Goal: Information Seeking & Learning: Learn about a topic

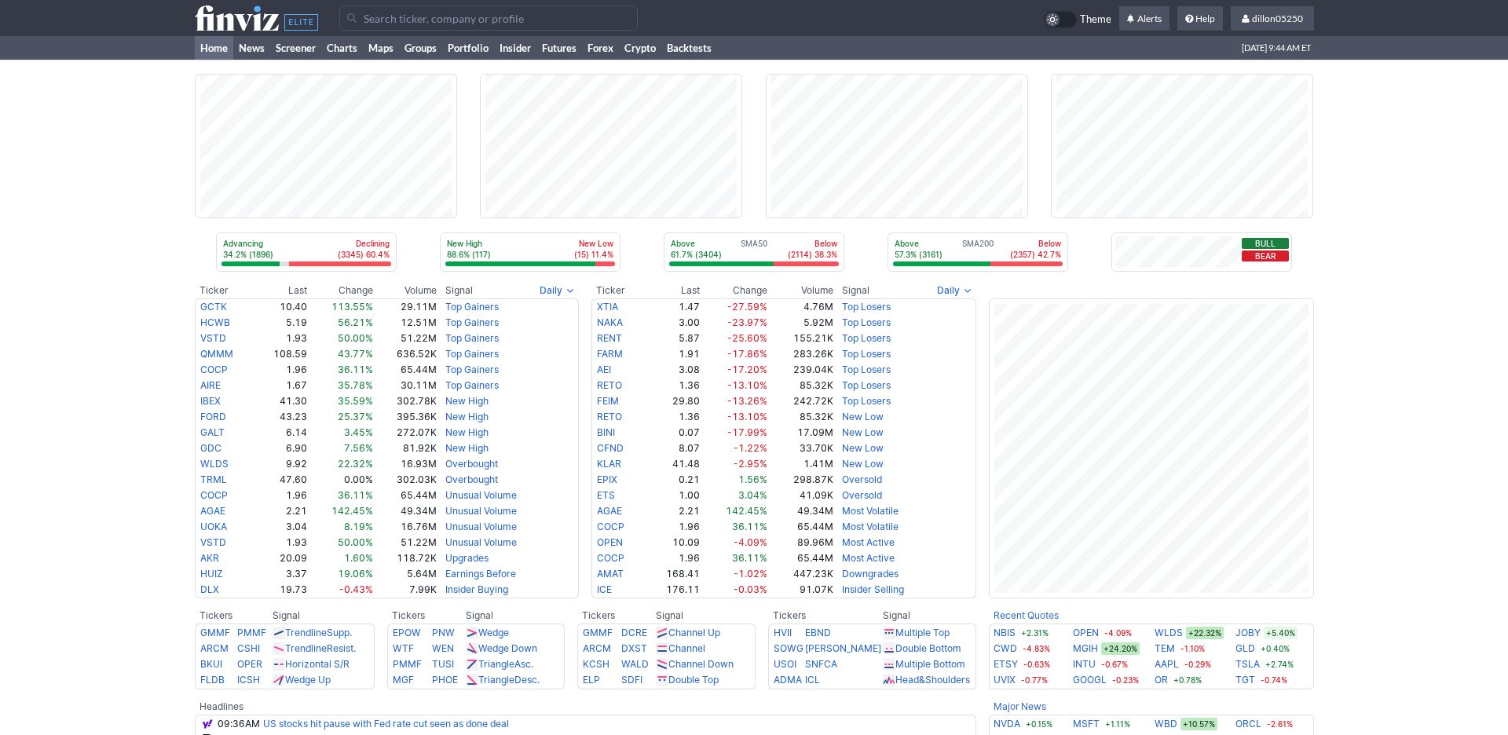
click at [415, 30] on input "Search" at bounding box center [488, 17] width 298 height 25
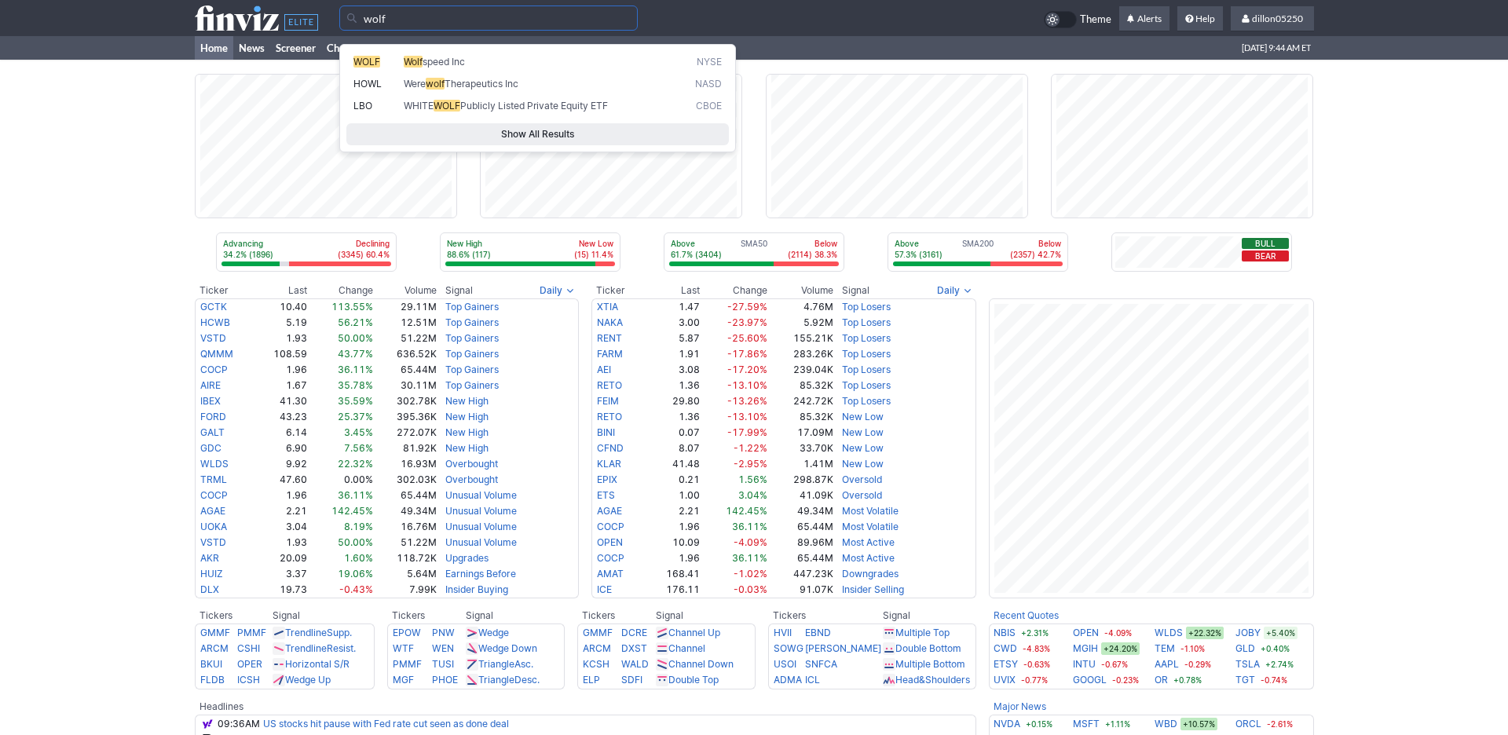
click at [423, 63] on span "Wolf" at bounding box center [413, 62] width 19 height 12
type input "WOLF"
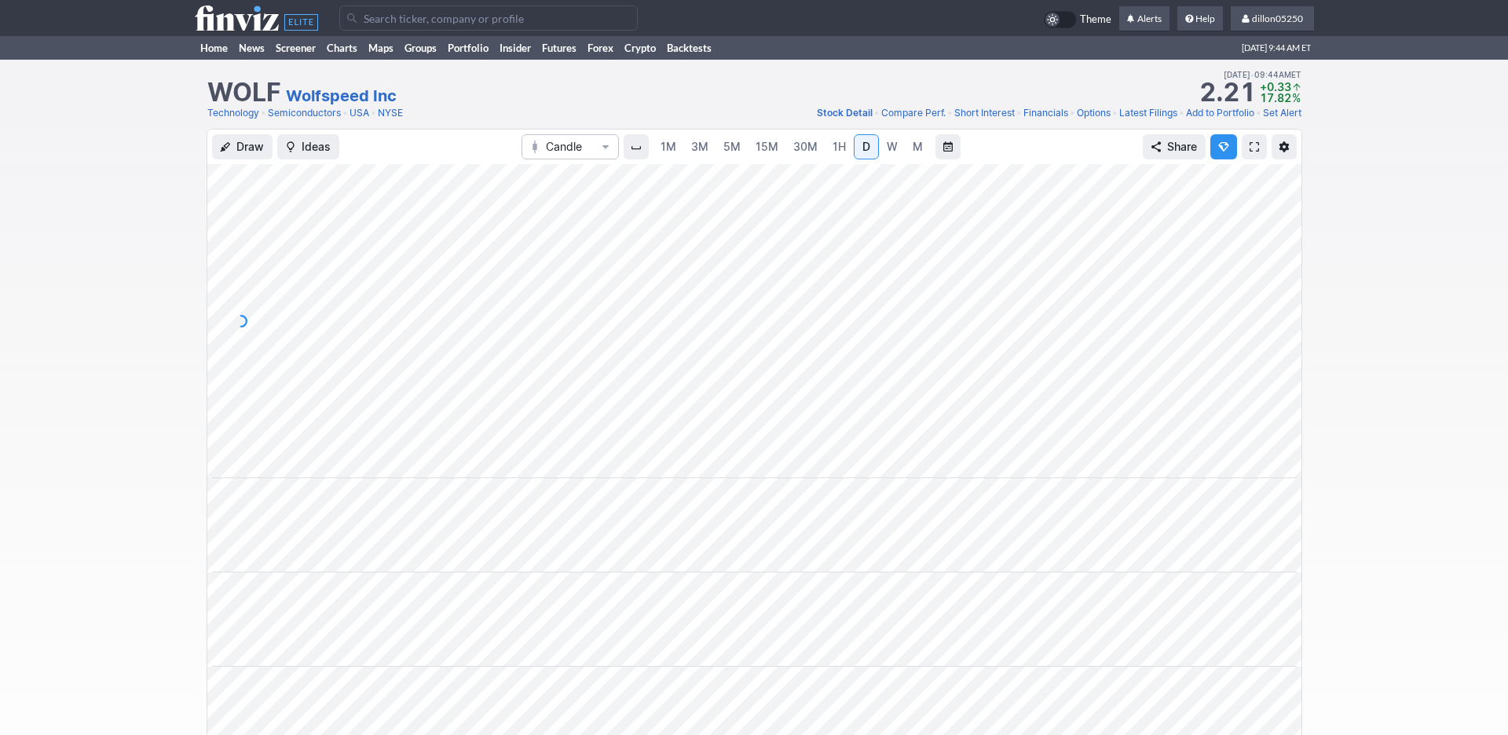
scroll to position [0, 95]
click at [1250, 153] on span at bounding box center [1254, 147] width 9 height 13
click at [213, 60] on link "Home" at bounding box center [214, 48] width 38 height 24
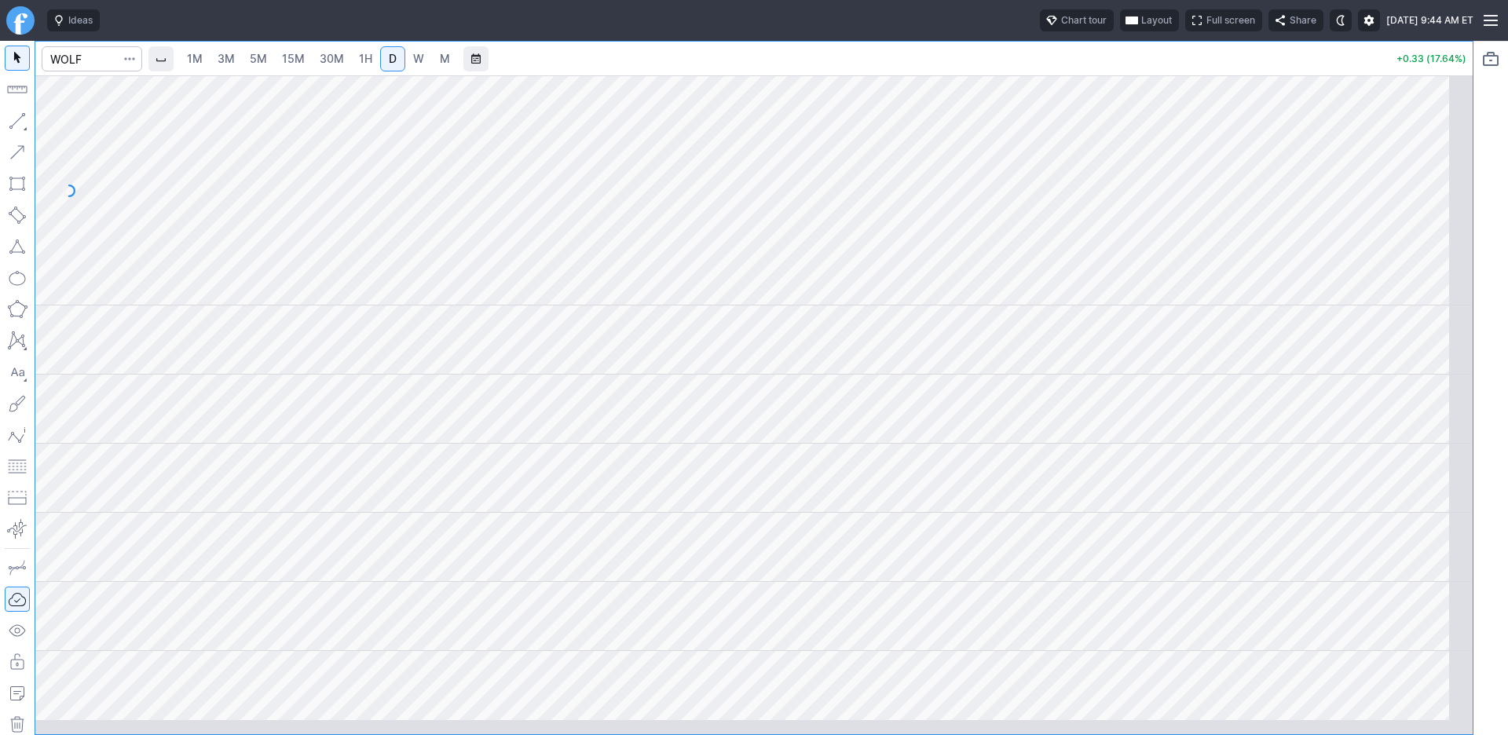
click at [1141, 27] on span "Layout" at bounding box center [1156, 21] width 31 height 16
click at [1024, 65] on button "Layout" at bounding box center [1013, 61] width 22 height 22
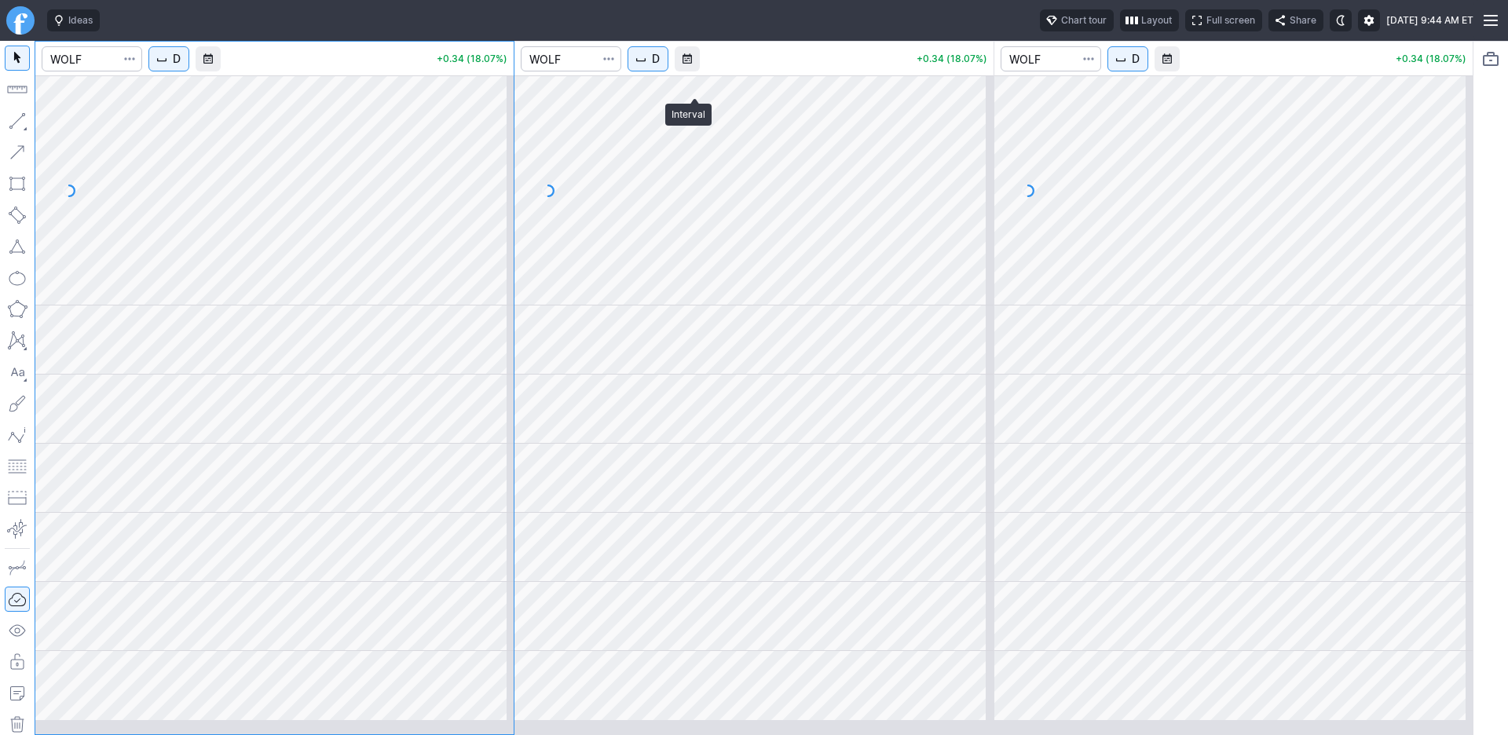
click at [660, 67] on span "D" at bounding box center [656, 59] width 8 height 16
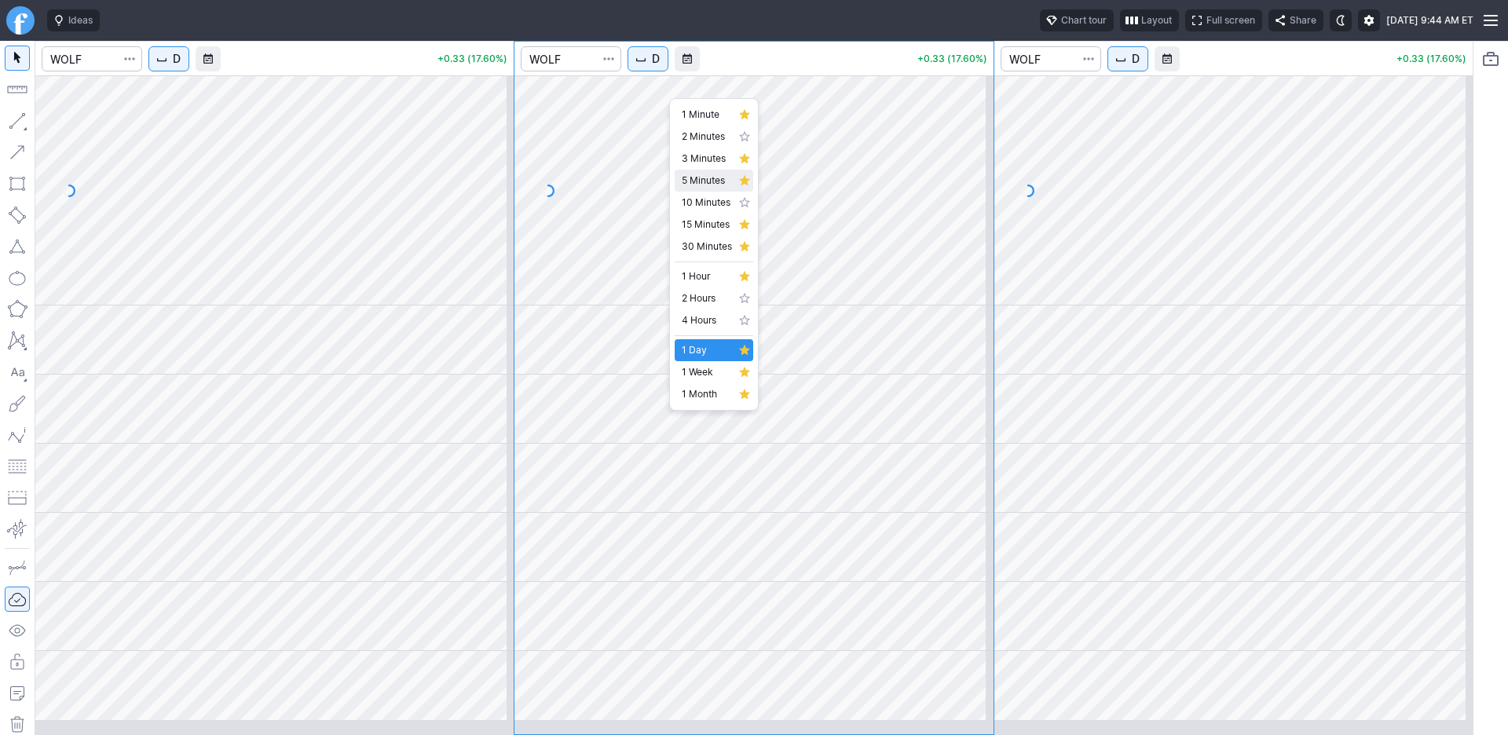
click at [707, 189] on span "5 Minutes" at bounding box center [707, 181] width 50 height 16
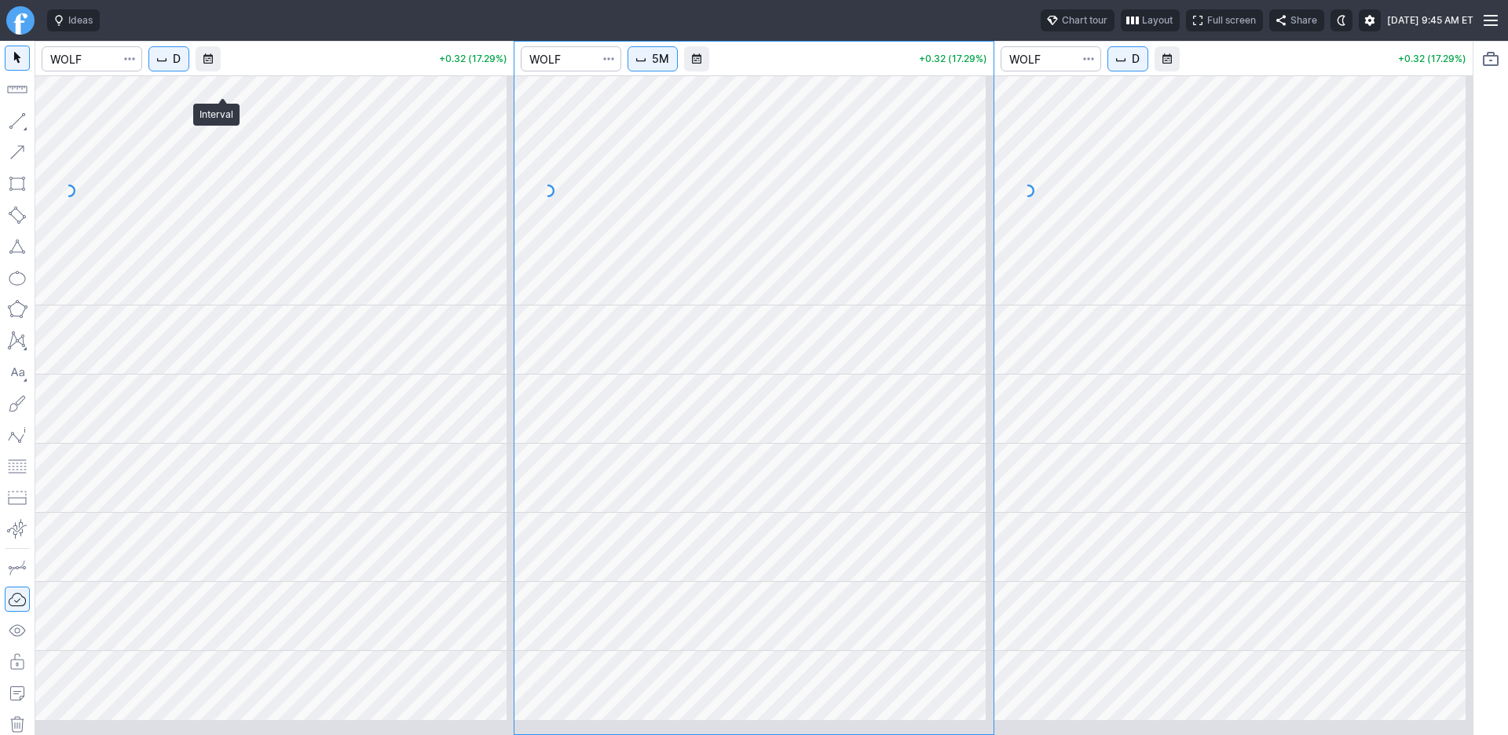
click at [181, 67] on span "D" at bounding box center [177, 59] width 8 height 16
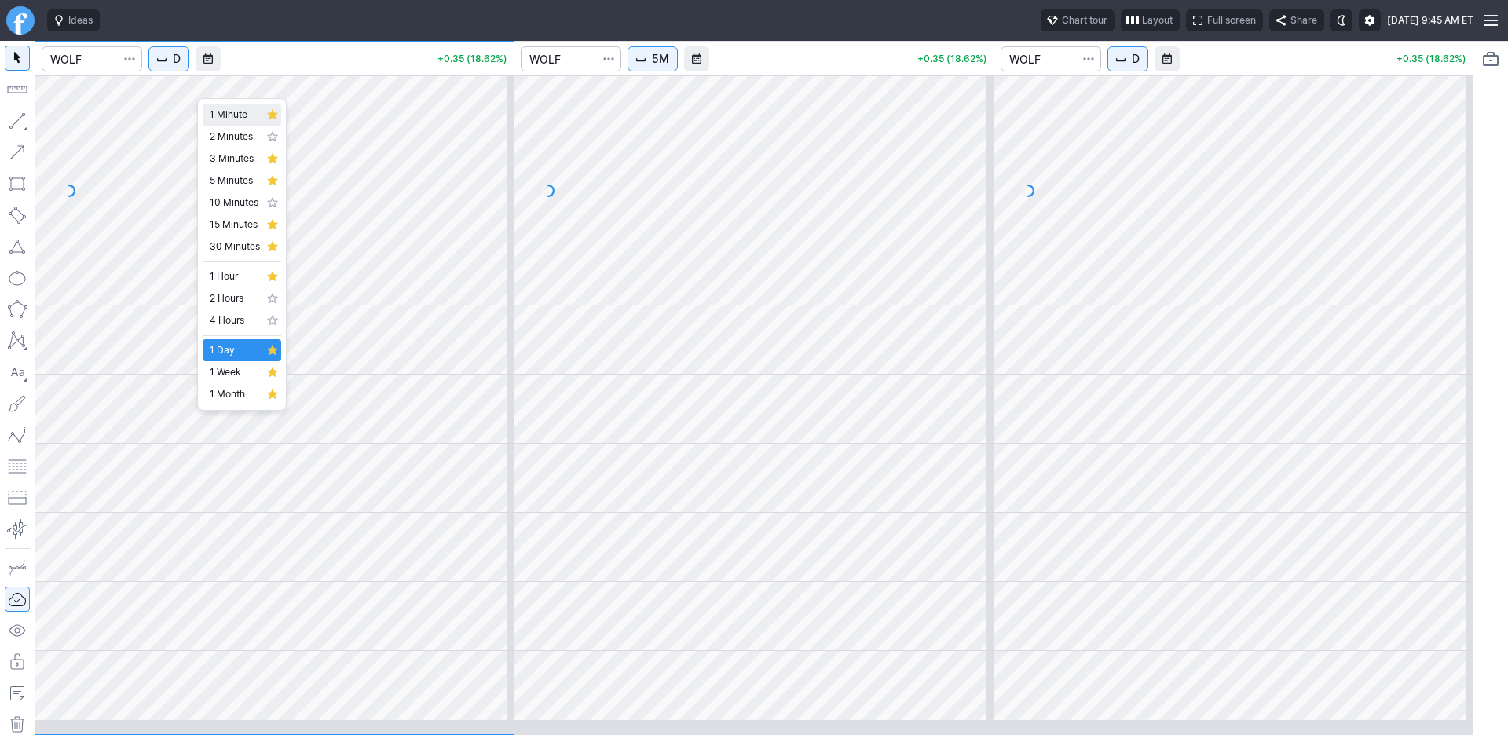
click at [238, 123] on span "1 Minute" at bounding box center [235, 115] width 50 height 16
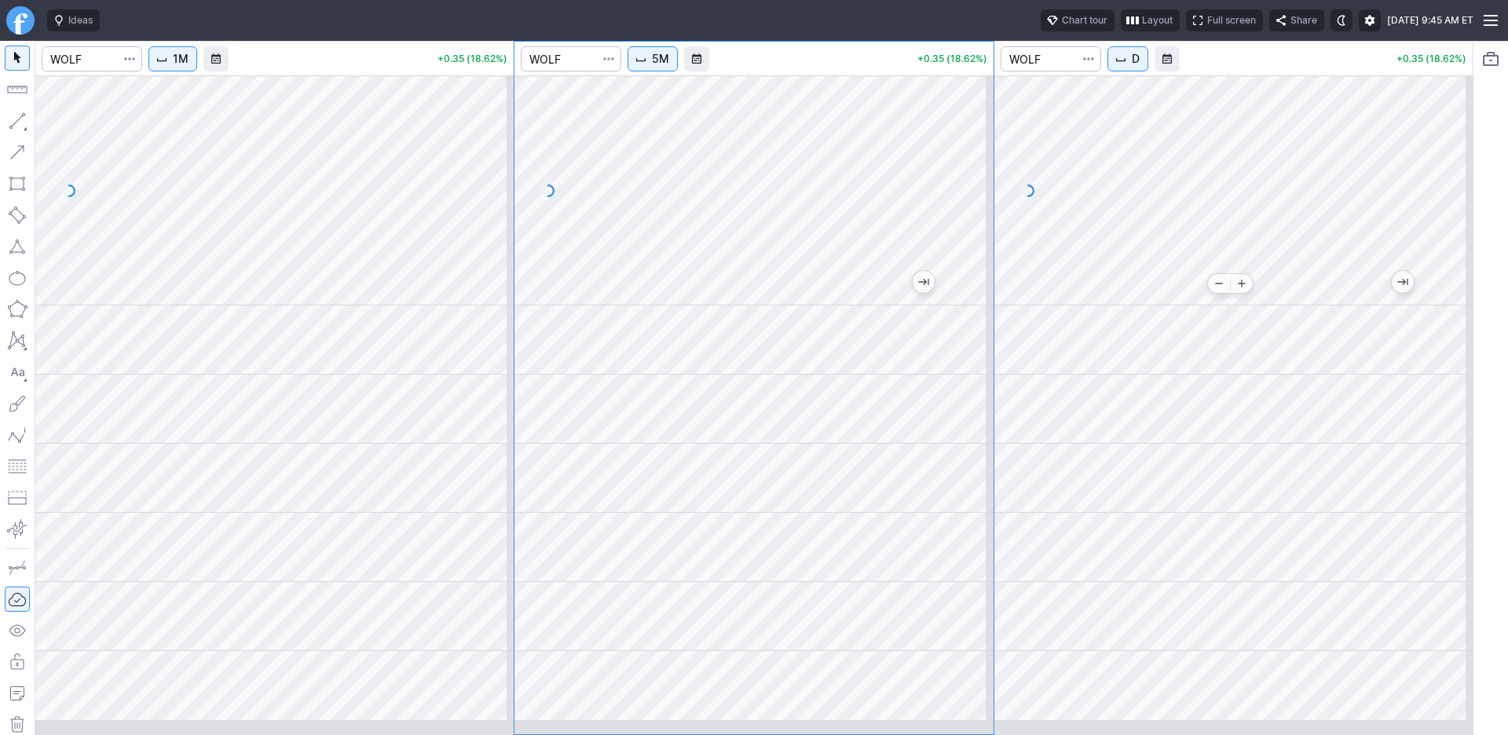
click at [1199, 295] on div at bounding box center [1233, 190] width 478 height 230
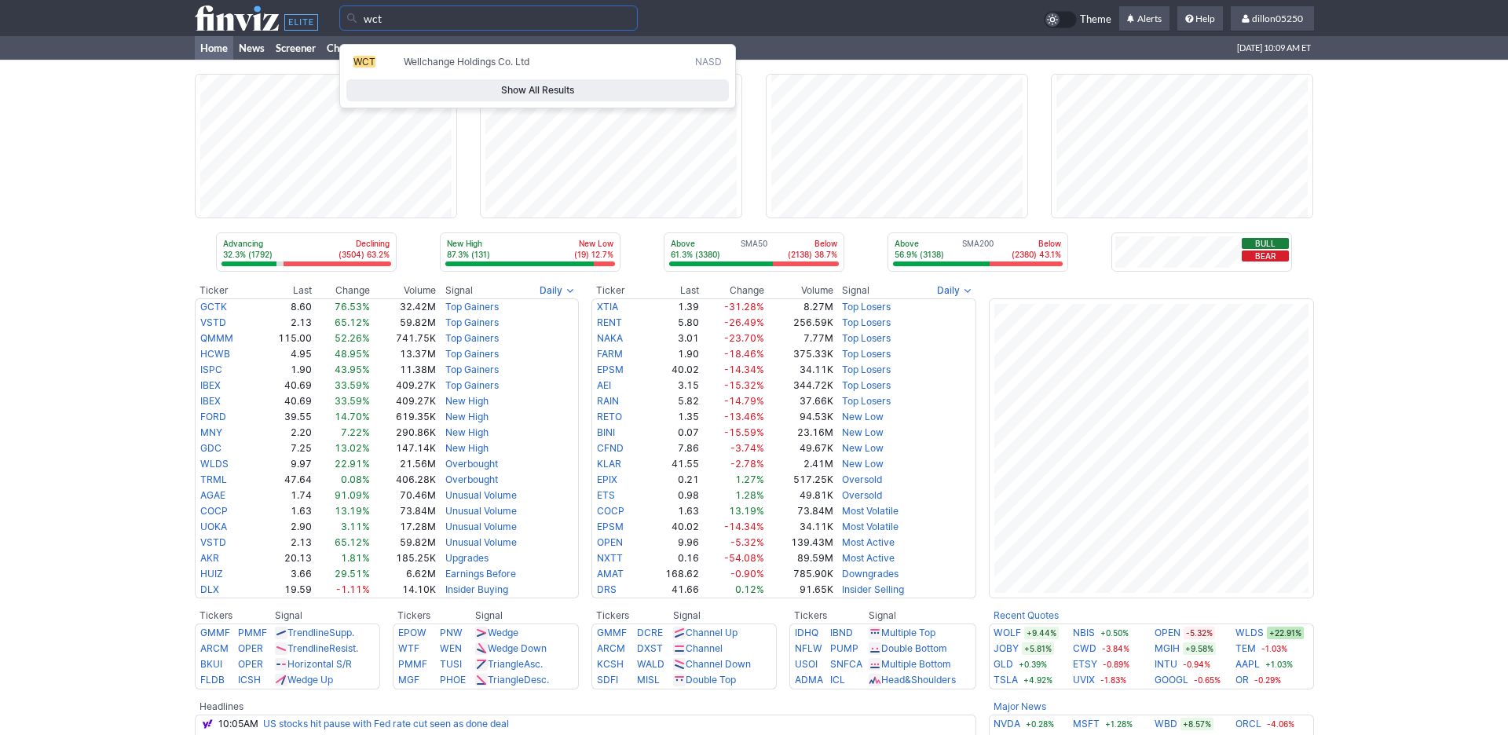
click at [365, 68] on span "WCT" at bounding box center [364, 62] width 22 height 12
type input "WCT"
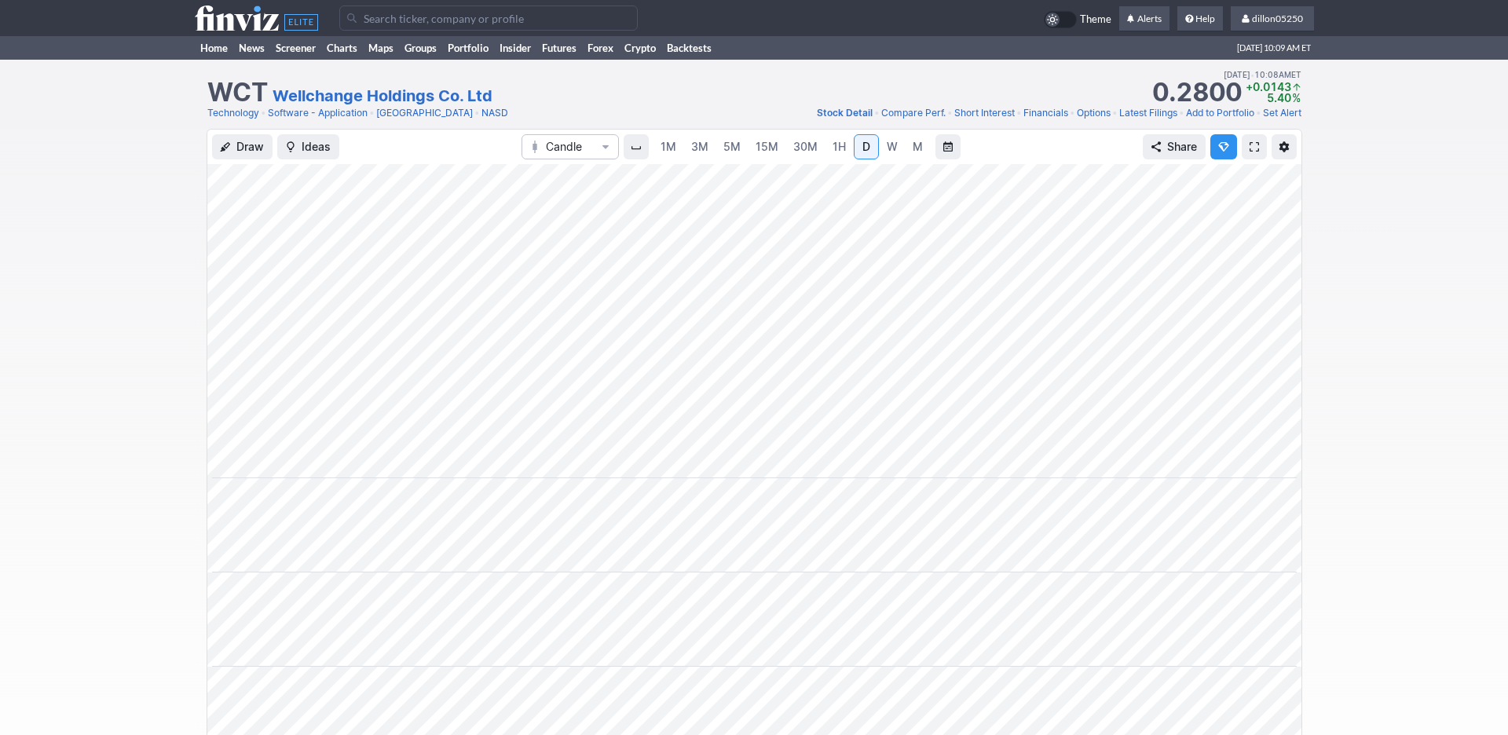
scroll to position [0, 95]
click at [1242, 159] on link at bounding box center [1254, 146] width 25 height 25
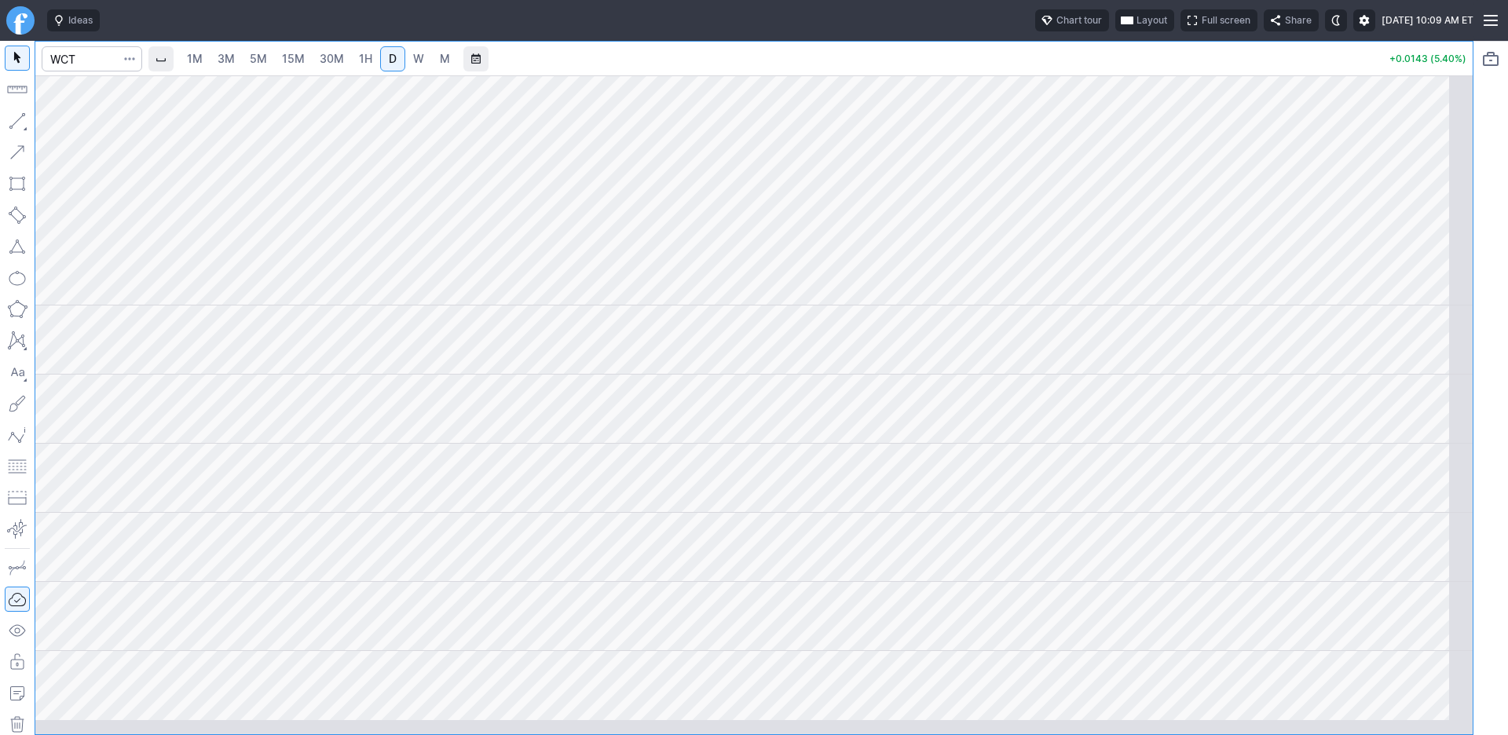
click at [1137, 28] on span "Layout" at bounding box center [1152, 21] width 31 height 16
click at [1019, 68] on button "Layout" at bounding box center [1008, 61] width 22 height 22
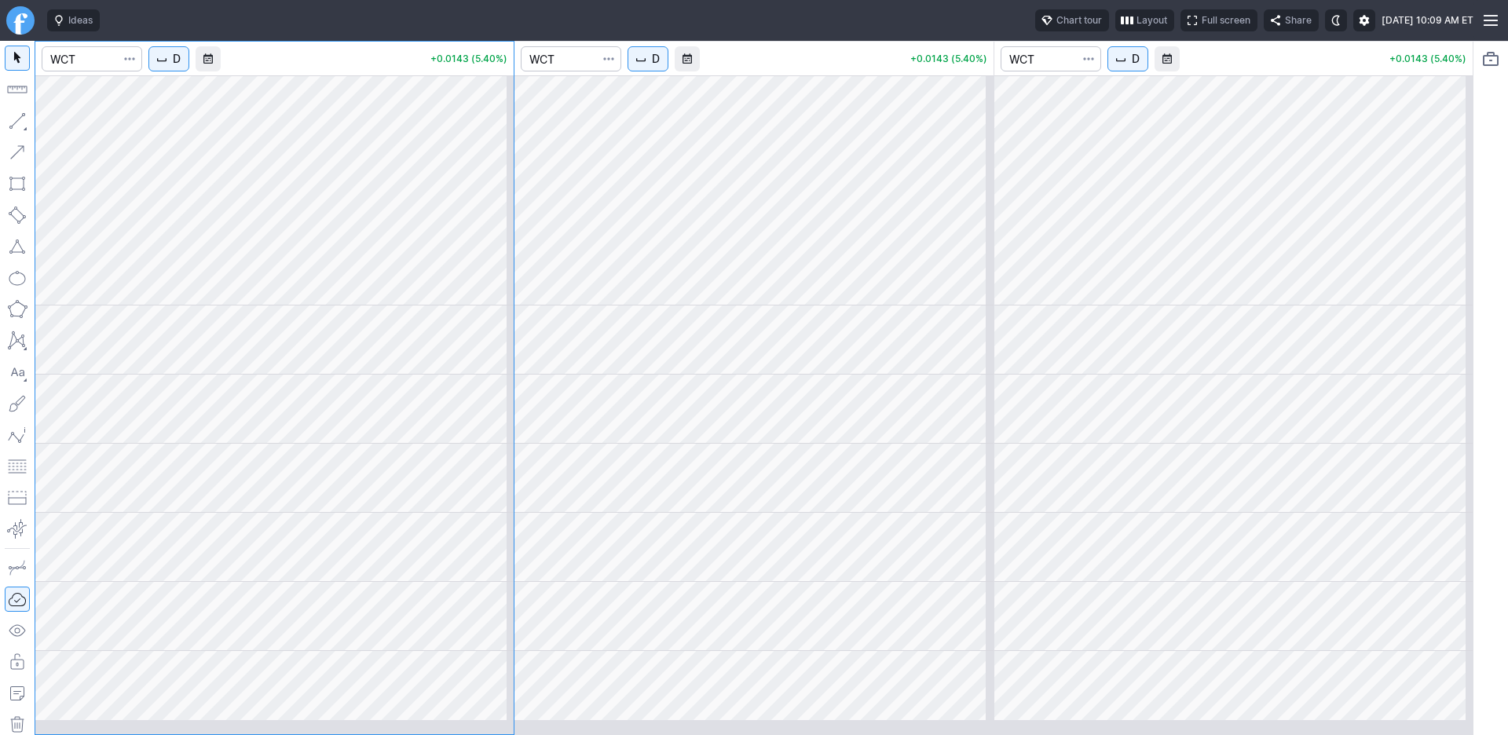
click at [181, 67] on span "D" at bounding box center [177, 59] width 8 height 16
click at [230, 119] on span "1 Minute" at bounding box center [235, 115] width 50 height 16
click at [660, 67] on span "D" at bounding box center [656, 59] width 8 height 16
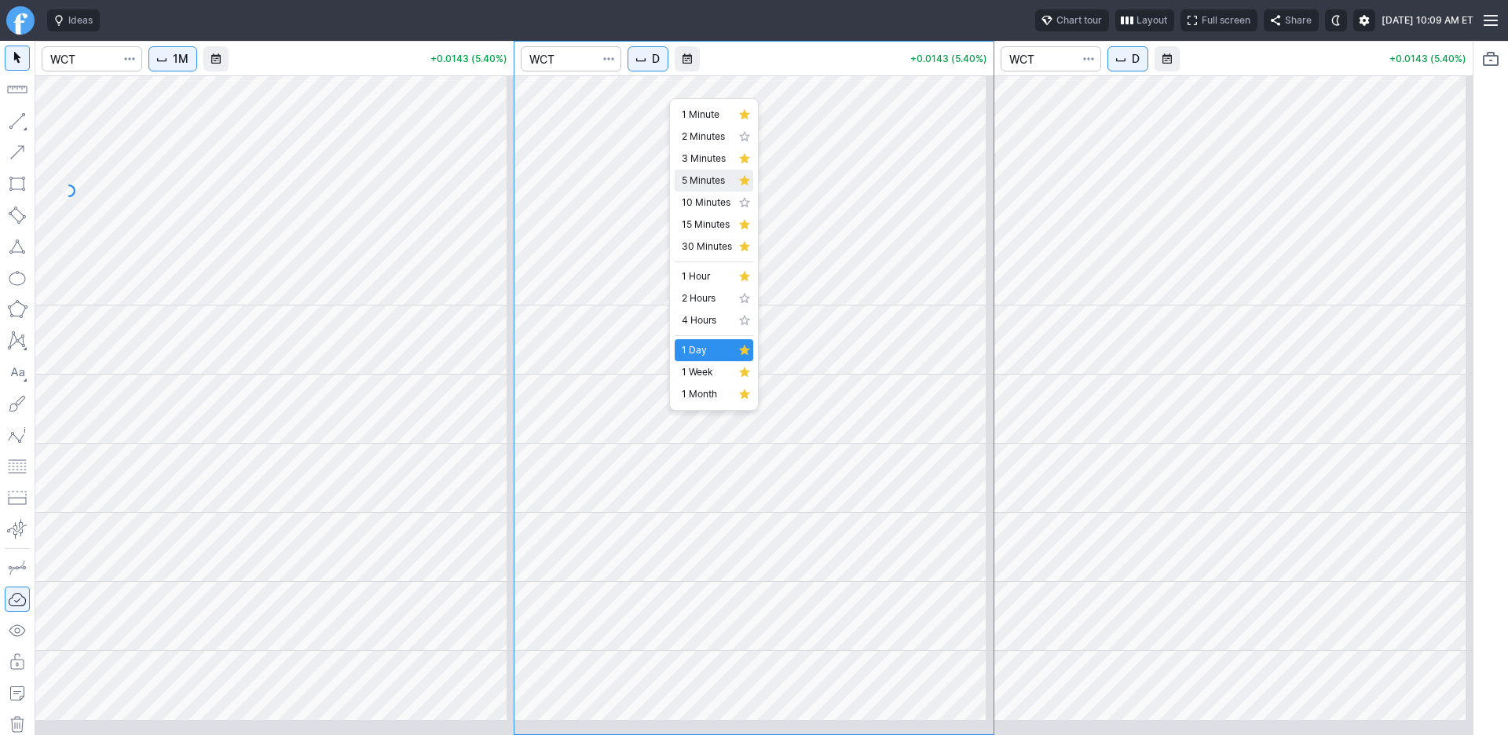
click at [702, 189] on span "5 Minutes" at bounding box center [707, 181] width 50 height 16
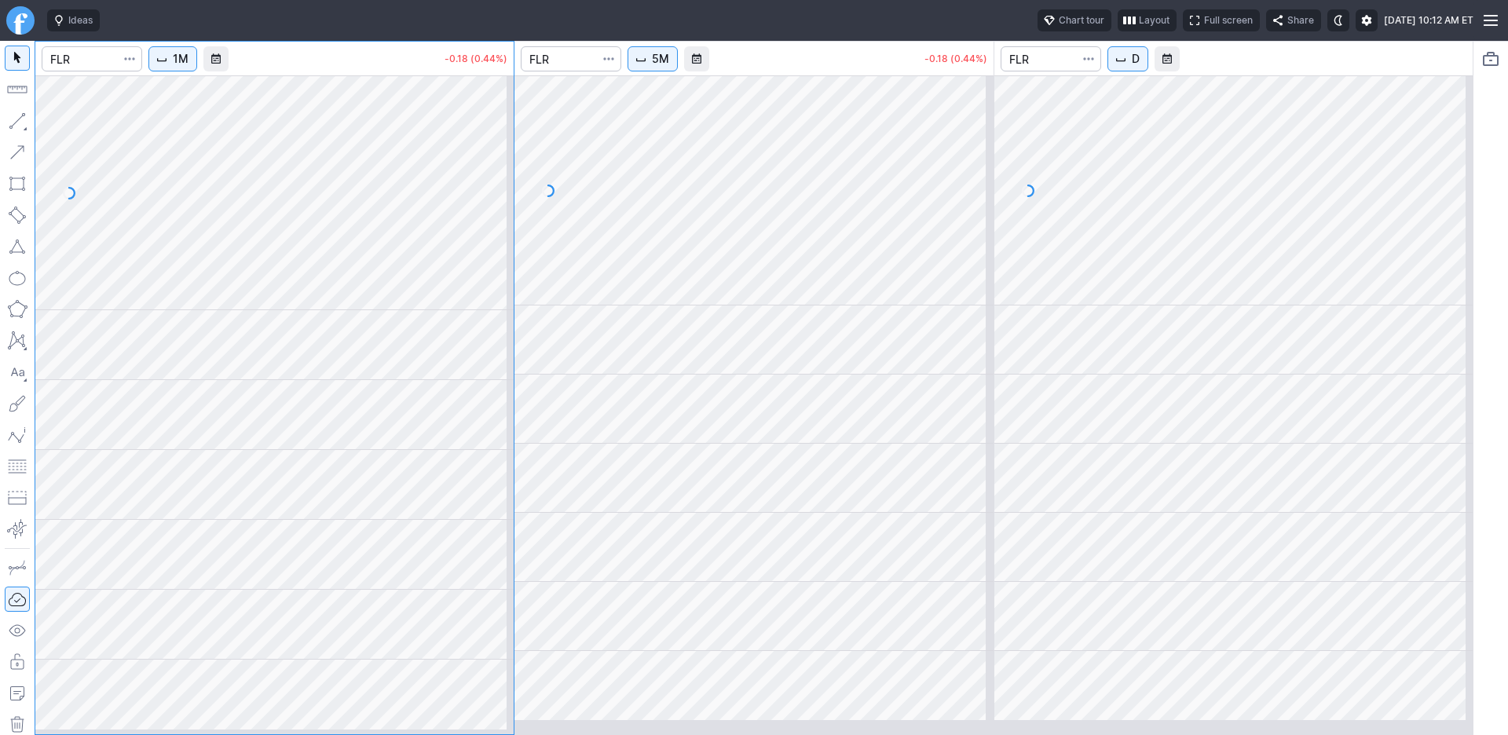
click at [196, 243] on div at bounding box center [274, 388] width 478 height 693
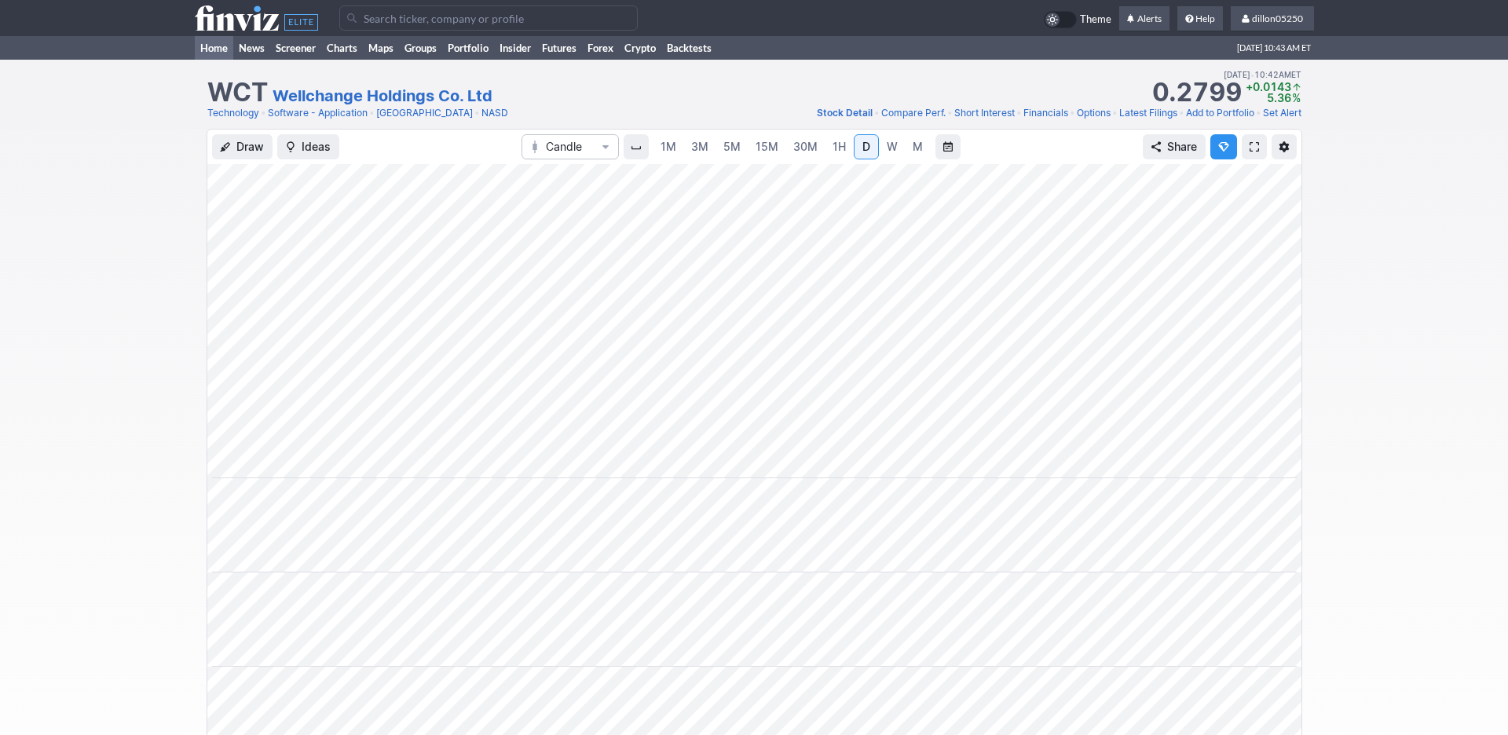
scroll to position [0, 95]
click at [229, 60] on link "Home" at bounding box center [214, 48] width 38 height 24
